Goal: Task Accomplishment & Management: Use online tool/utility

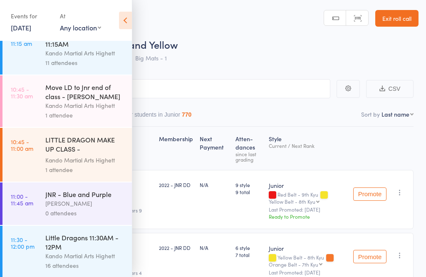
scroll to position [719, 0]
click at [127, 14] on icon at bounding box center [125, 20] width 13 height 17
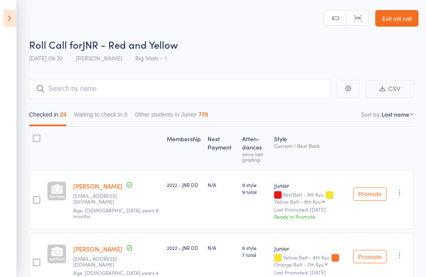
click at [2, 26] on aside "Events for 11 Oct, 2025 11 Oct, 2025 October 2025 Sun Mon Tue Wed Thu Fri Sat 4…" at bounding box center [8, 138] width 17 height 277
click at [7, 18] on icon at bounding box center [9, 18] width 13 height 17
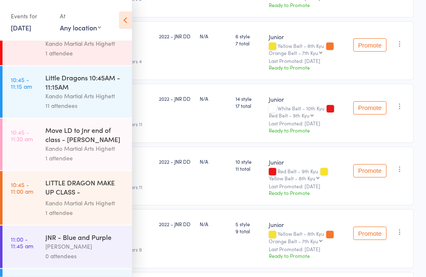
scroll to position [668, 0]
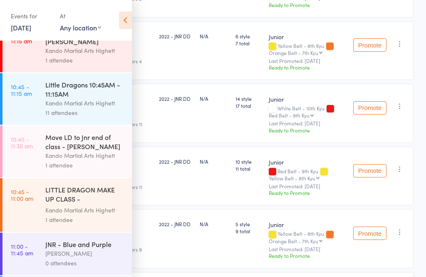
click at [73, 108] on div "Kando Martial Arts Highett" at bounding box center [85, 104] width 80 height 10
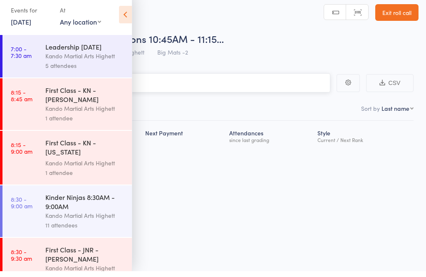
scroll to position [6, 0]
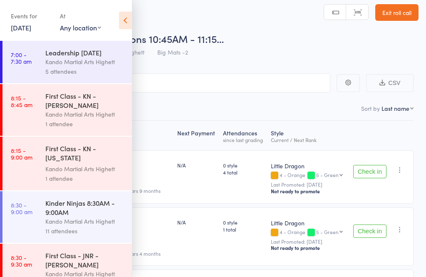
click at [120, 26] on icon at bounding box center [125, 20] width 13 height 17
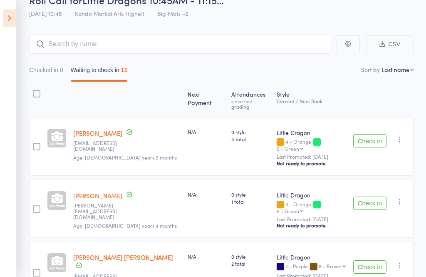
scroll to position [45, 0]
click at [366, 134] on button "Check in" at bounding box center [370, 140] width 33 height 13
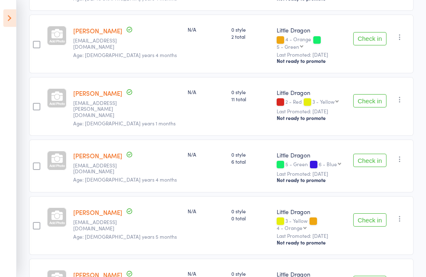
scroll to position [332, 0]
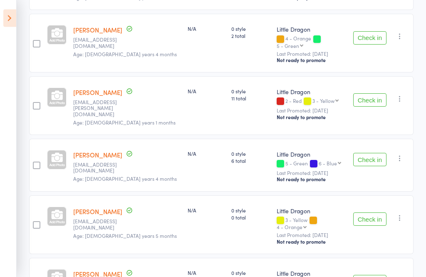
click at [367, 213] on button "Check in" at bounding box center [370, 219] width 33 height 13
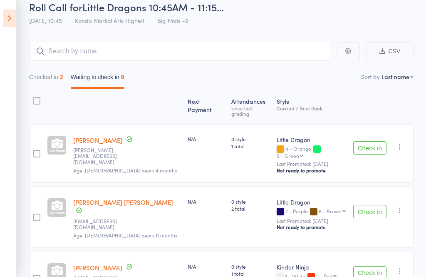
scroll to position [39, 0]
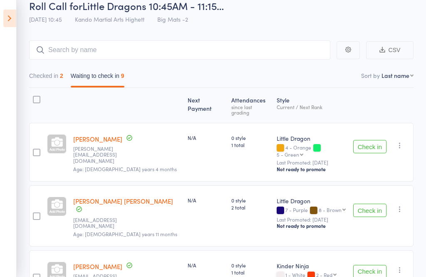
click at [15, 19] on icon at bounding box center [9, 18] width 13 height 17
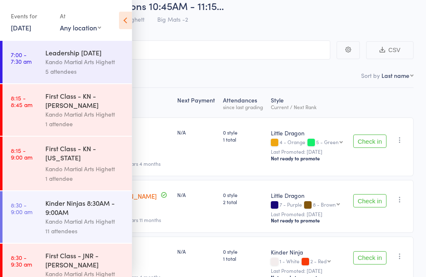
click at [123, 26] on icon at bounding box center [125, 20] width 13 height 17
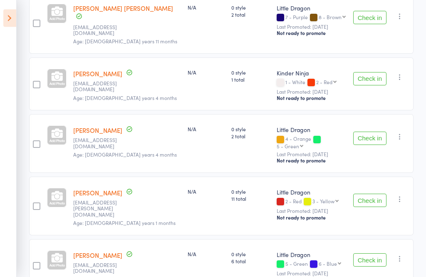
scroll to position [232, 0]
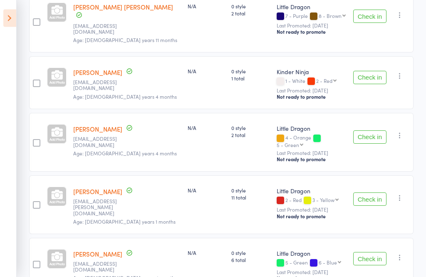
click at [98, 125] on link "[PERSON_NAME]" at bounding box center [97, 129] width 49 height 9
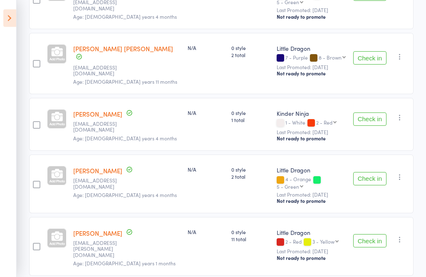
scroll to position [193, 0]
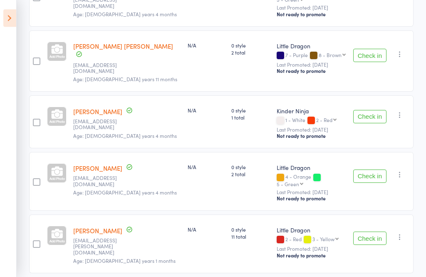
click at [378, 170] on button "Check in" at bounding box center [370, 176] width 33 height 13
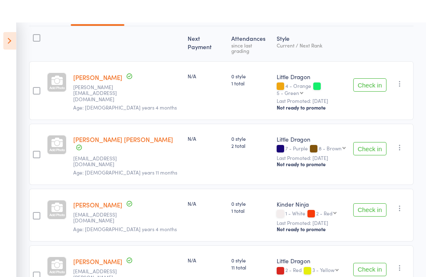
scroll to position [100, 0]
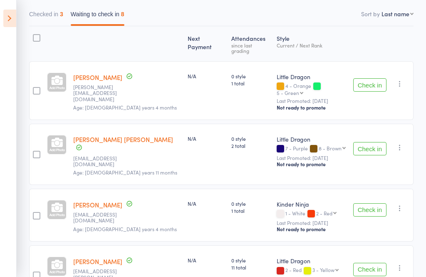
click at [373, 78] on button "Check in" at bounding box center [370, 84] width 33 height 13
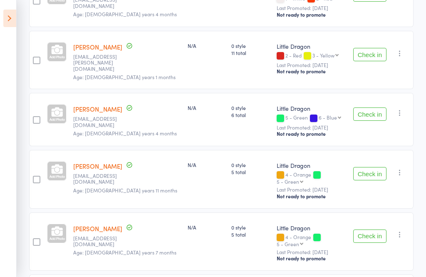
scroll to position [240, 0]
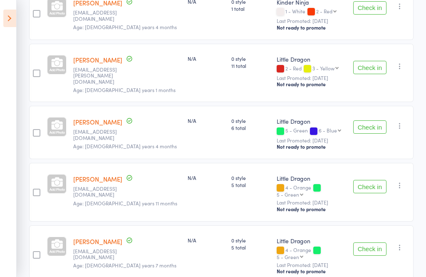
click at [369, 120] on button "Check in" at bounding box center [370, 126] width 33 height 13
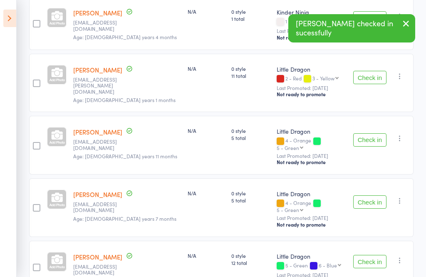
click at [370, 195] on button "Check in" at bounding box center [370, 201] width 33 height 13
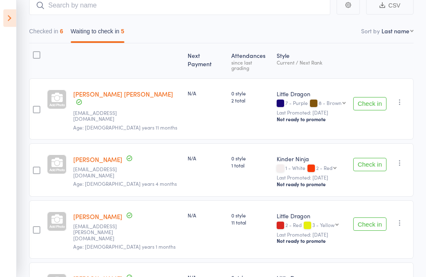
scroll to position [81, 0]
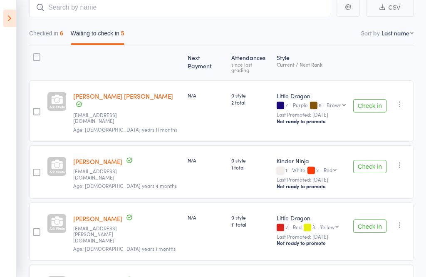
click at [372, 219] on button "Check in" at bounding box center [370, 225] width 33 height 13
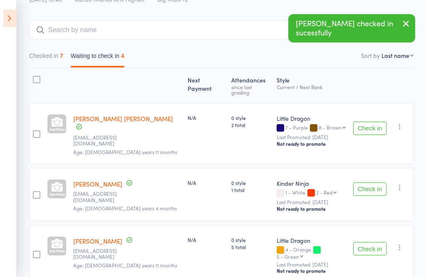
scroll to position [58, 0]
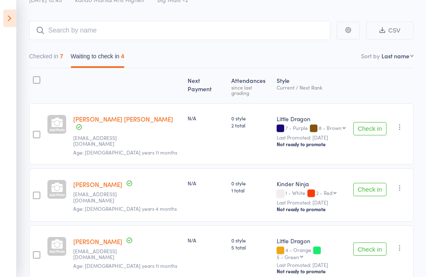
click at [15, 17] on icon at bounding box center [9, 18] width 13 height 17
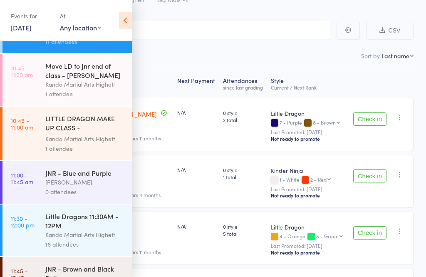
scroll to position [741, 0]
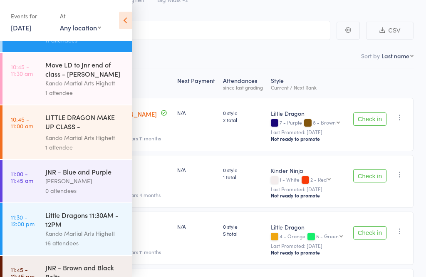
click at [91, 133] on div "LITTLE DRAGON MAKE UP CLASS - Kai Zhu" at bounding box center [85, 122] width 80 height 20
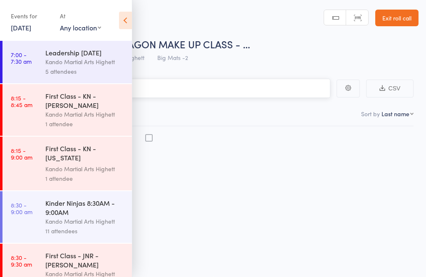
scroll to position [6, 0]
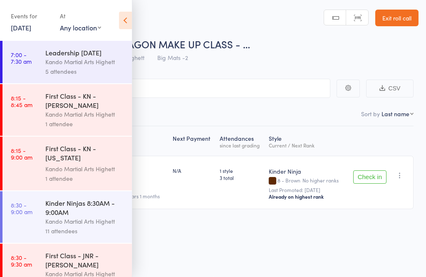
click at [372, 176] on button "Check in" at bounding box center [370, 176] width 33 height 13
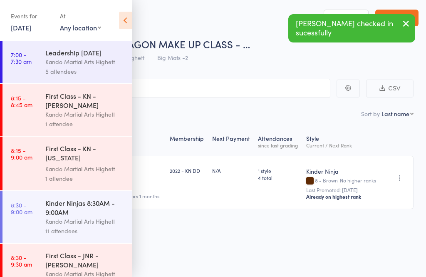
click at [130, 24] on icon at bounding box center [125, 20] width 13 height 17
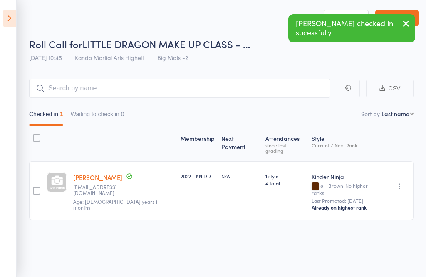
click at [8, 20] on icon at bounding box center [9, 18] width 13 height 17
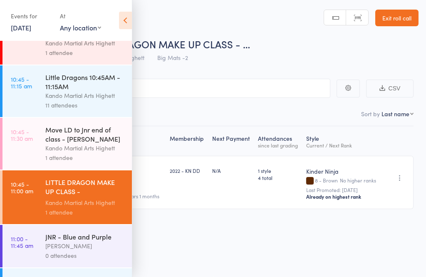
scroll to position [675, 0]
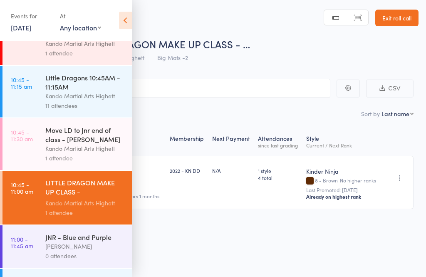
click at [80, 91] on div "Little Dragons 10:45AM - 11:15AM" at bounding box center [85, 82] width 80 height 18
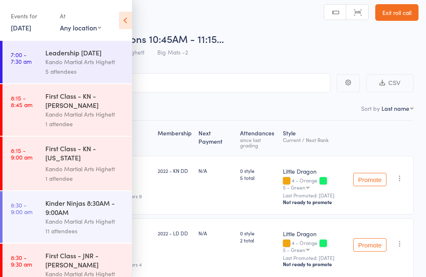
click at [128, 20] on icon at bounding box center [125, 20] width 13 height 17
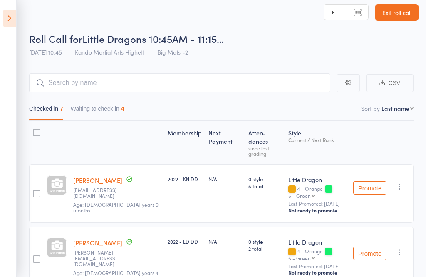
click at [96, 108] on button "Waiting to check in 4" at bounding box center [98, 110] width 54 height 19
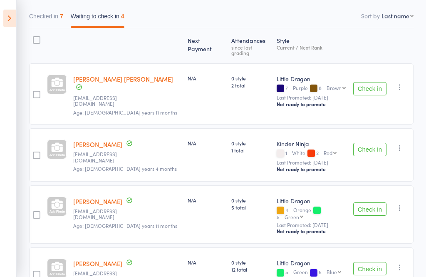
scroll to position [116, 0]
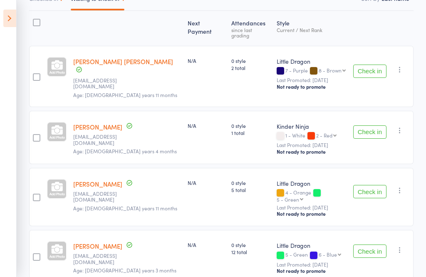
click at [379, 185] on button "Check in" at bounding box center [370, 191] width 33 height 13
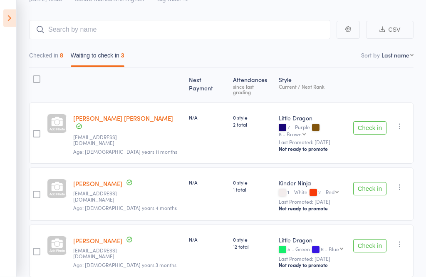
scroll to position [85, 0]
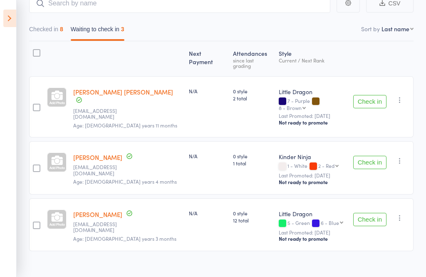
click at [109, 87] on link "Jackson Brown" at bounding box center [123, 91] width 100 height 9
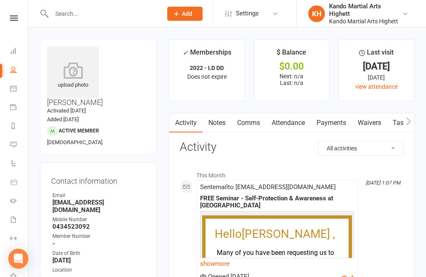
click at [339, 120] on link "Payments" at bounding box center [331, 122] width 41 height 19
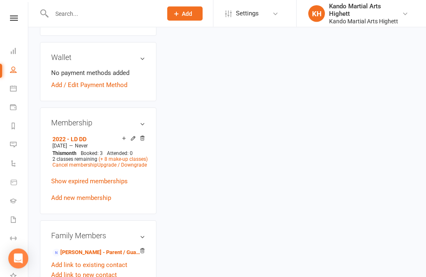
scroll to position [419, 0]
click at [78, 248] on link "[PERSON_NAME] - Parent / Guardian" at bounding box center [96, 252] width 89 height 9
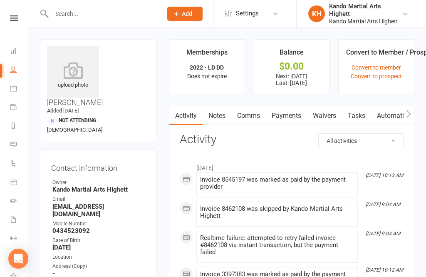
click at [281, 119] on link "Payments" at bounding box center [286, 115] width 41 height 19
